Goal: Task Accomplishment & Management: Manage account settings

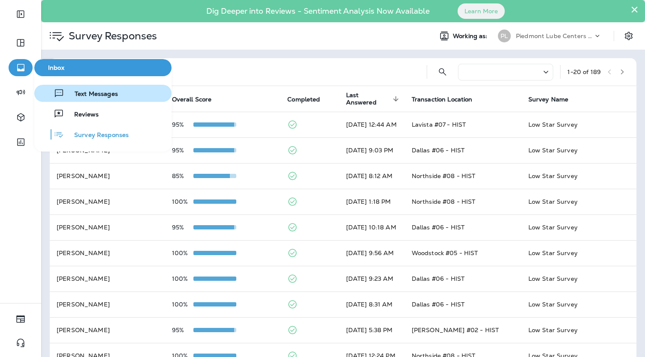
click at [76, 93] on span "Text Messages" at bounding box center [91, 94] width 54 height 8
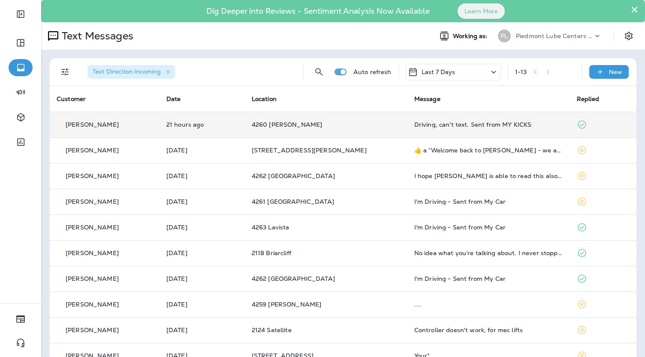
click at [370, 131] on td "4260 [PERSON_NAME]" at bounding box center [326, 125] width 162 height 26
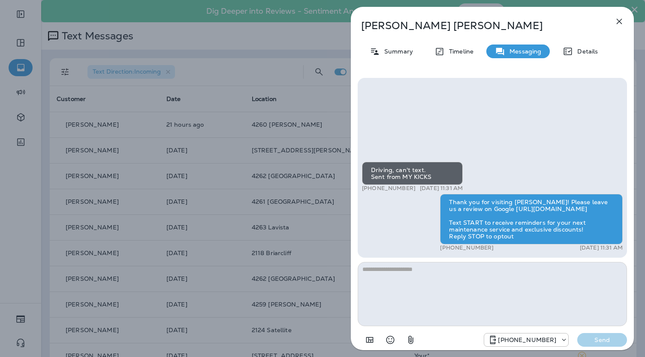
click at [306, 163] on div "[PERSON_NAME] Summary Timeline Messaging Details Driving, can't text. Sent from…" at bounding box center [322, 178] width 645 height 357
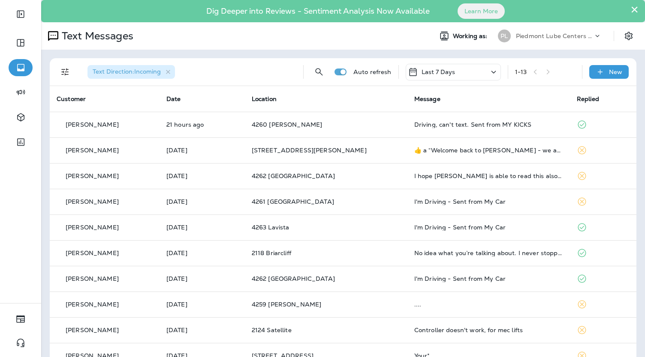
click at [623, 6] on div "Dig Deeper into Reviews - Sentiment Analysis Now Available Learn More" at bounding box center [342, 11] width 595 height 18
click at [630, 6] on button "×" at bounding box center [634, 10] width 8 height 14
